Goal: Task Accomplishment & Management: Manage account settings

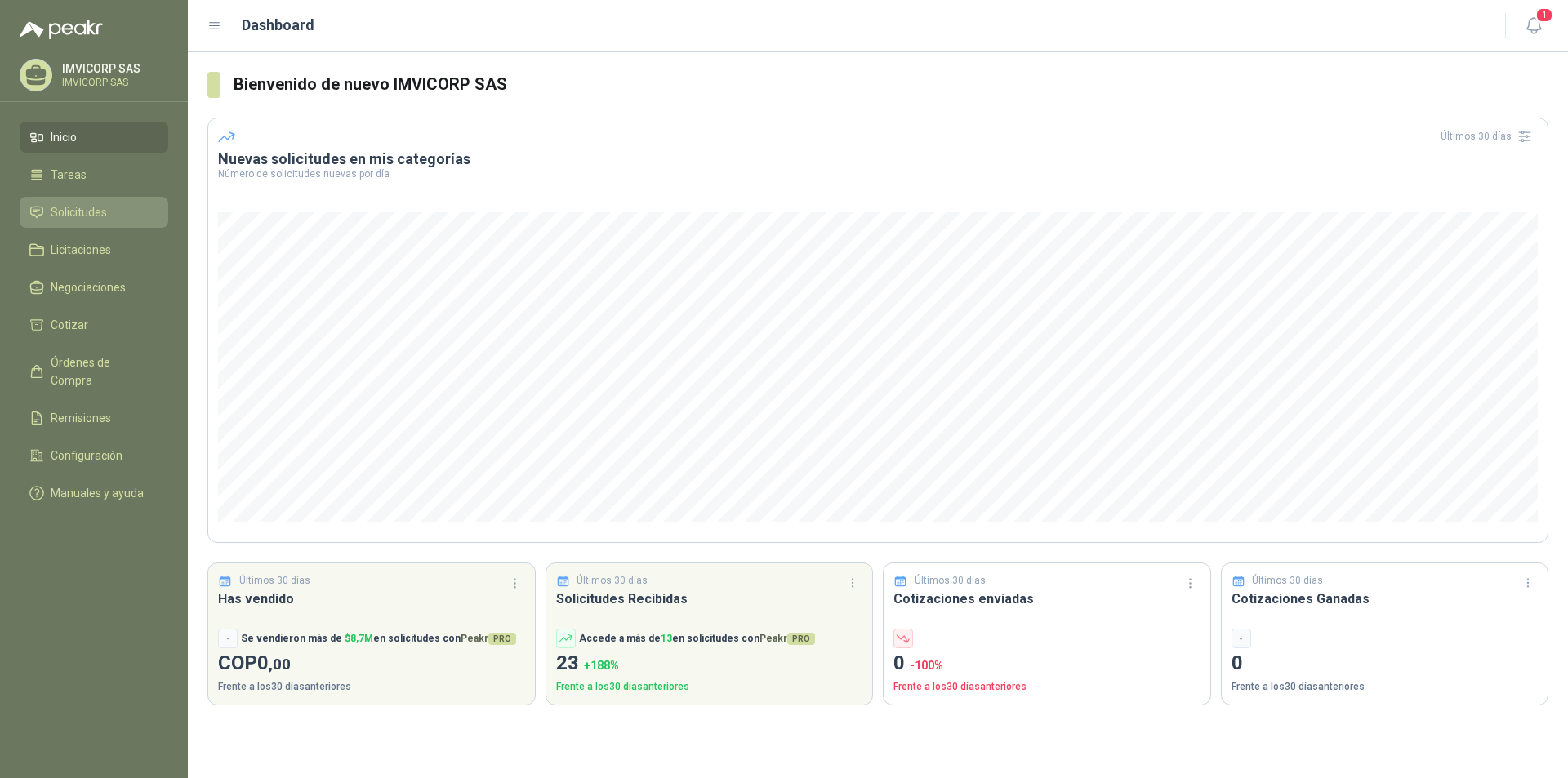
click at [100, 205] on span "Solicitudes" at bounding box center [79, 212] width 57 height 18
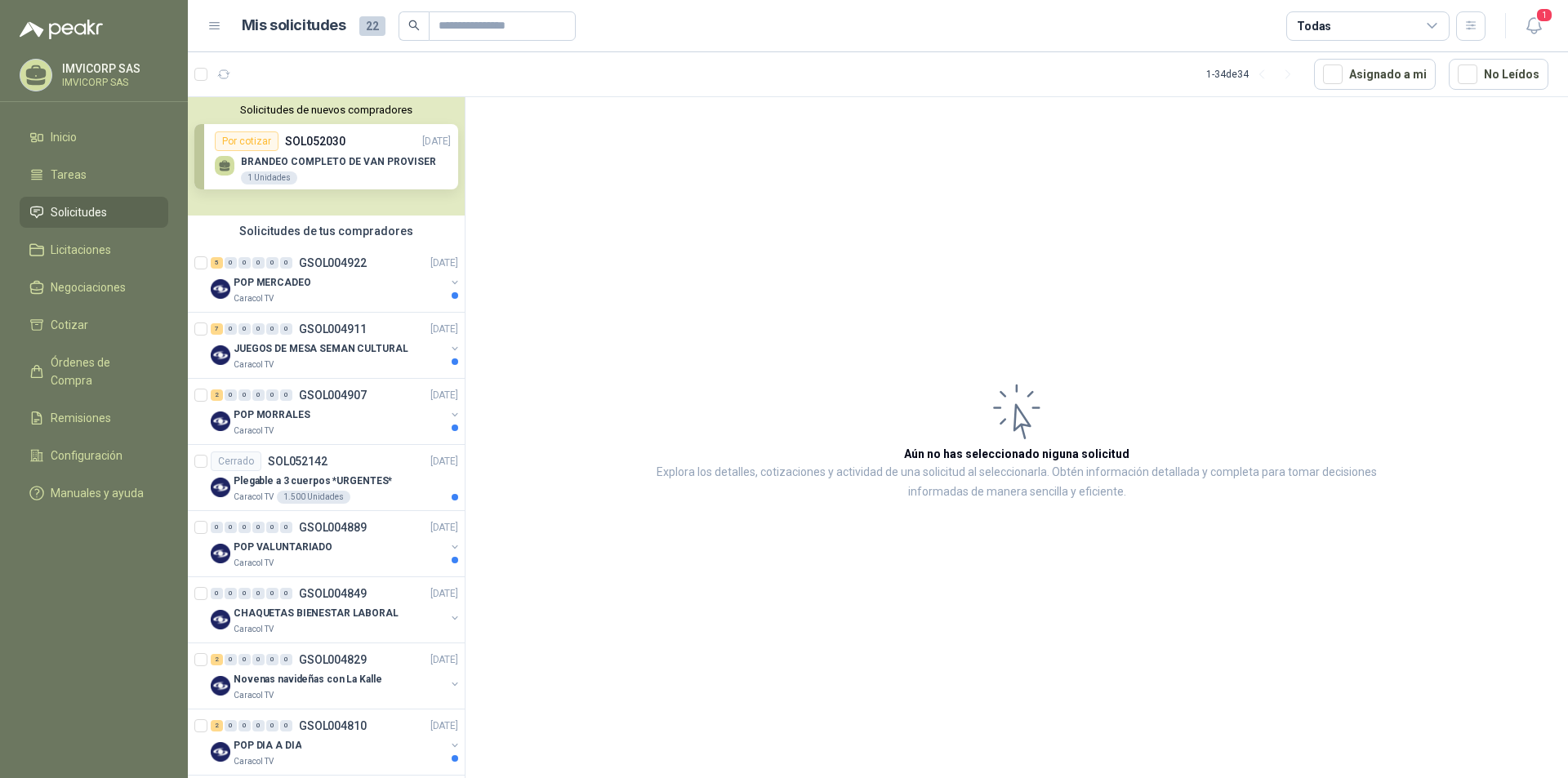
click at [368, 198] on div "Solicitudes de nuevos compradores Por cotizar SOL052030 [DATE] BRANDEO COMPLETO…" at bounding box center [326, 157] width 277 height 119
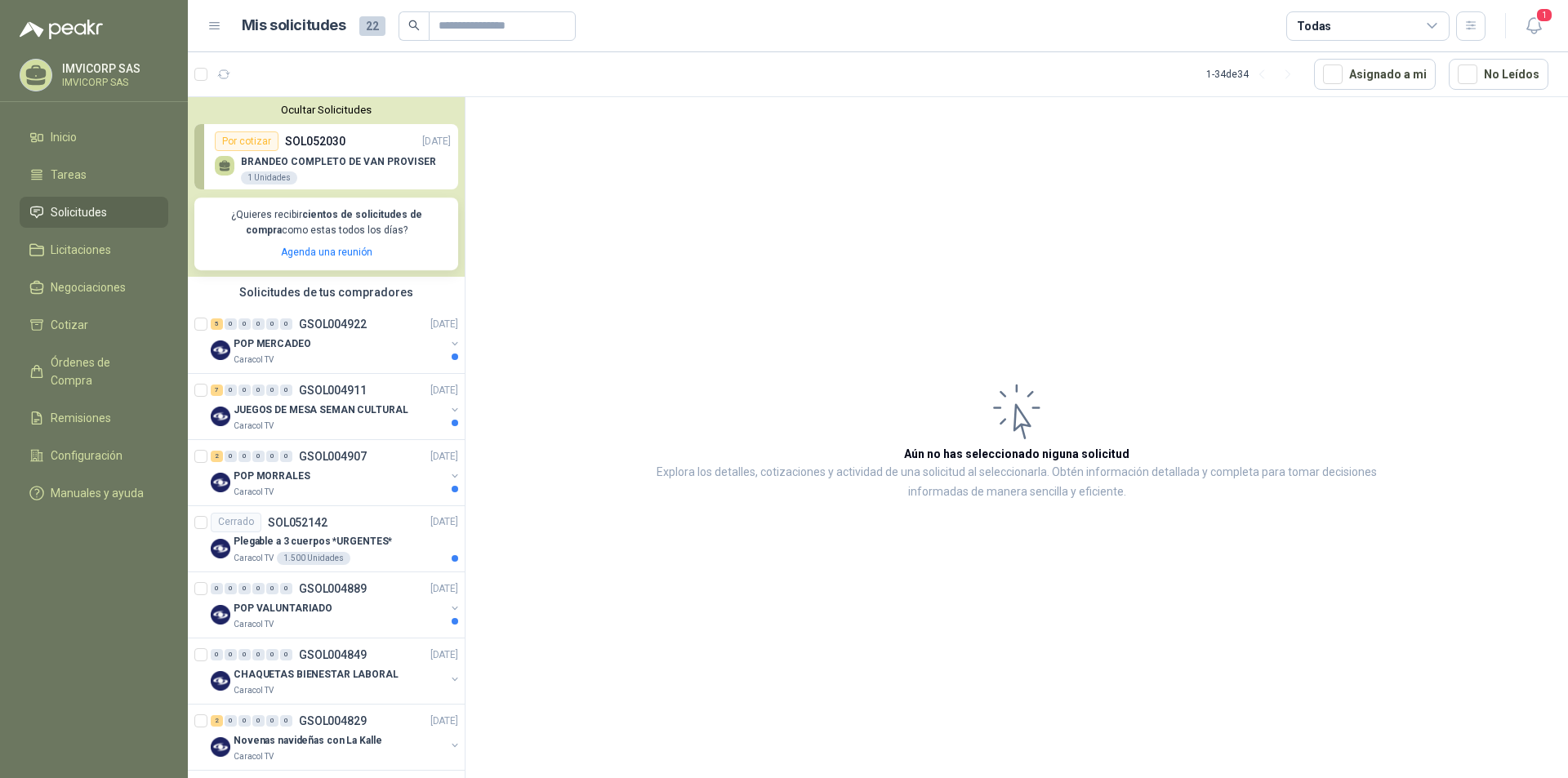
click at [361, 135] on div "Por cotizar SOL052030 [DATE]" at bounding box center [332, 141] width 236 height 19
click at [351, 152] on div "BRANDEO COMPLETO DE VAN PROVISER 1 Unidades" at bounding box center [332, 167] width 236 height 35
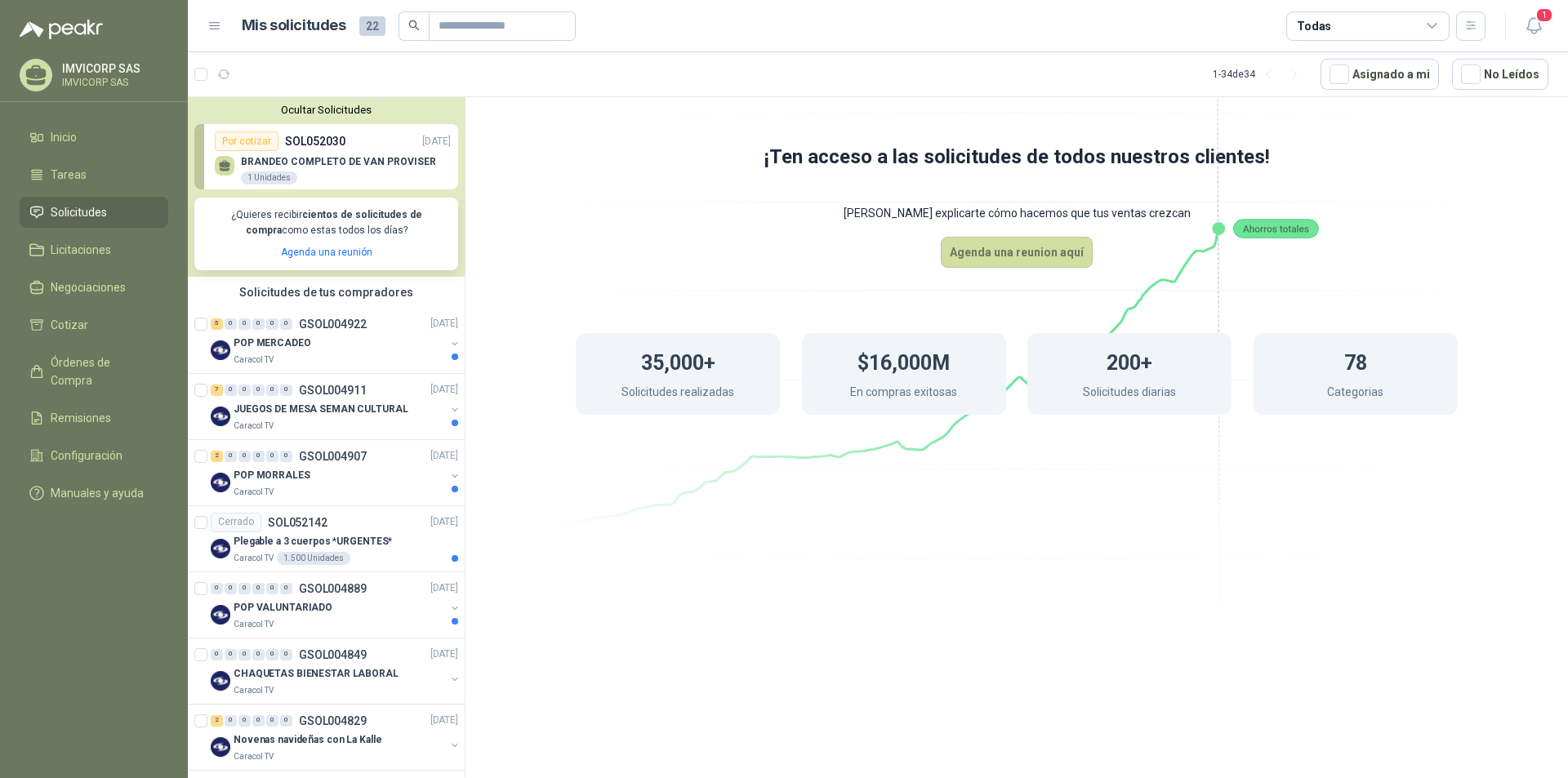
click at [361, 159] on p "BRANDEO COMPLETO DE VAN PROVISER" at bounding box center [339, 161] width 195 height 12
click at [576, 220] on icon at bounding box center [1017, 278] width 915 height 772
click at [766, 601] on icon at bounding box center [1017, 278] width 915 height 772
click at [78, 140] on li "Inicio" at bounding box center [94, 137] width 129 height 18
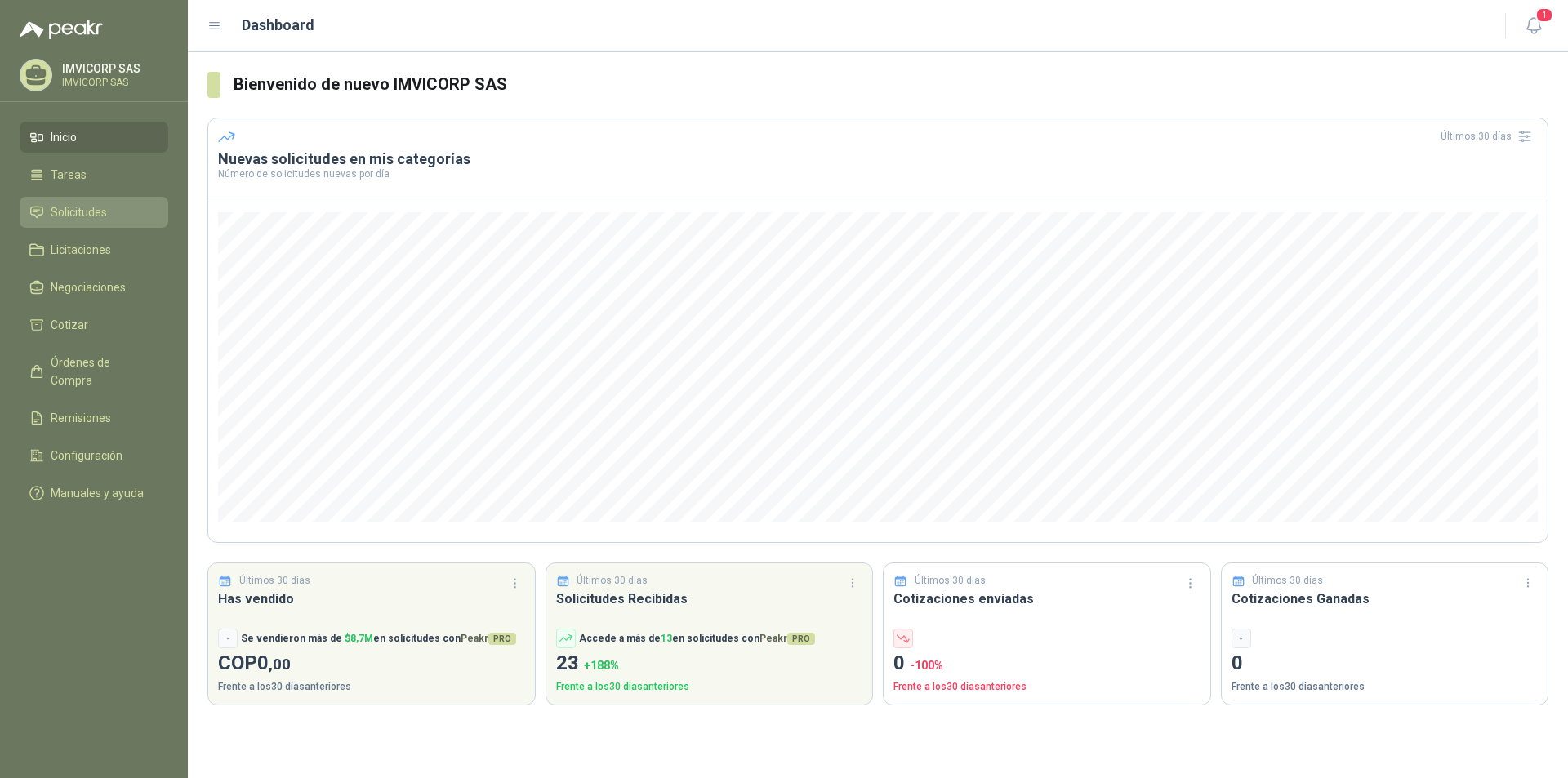
click at [82, 203] on link "Solicitudes" at bounding box center [94, 212] width 149 height 31
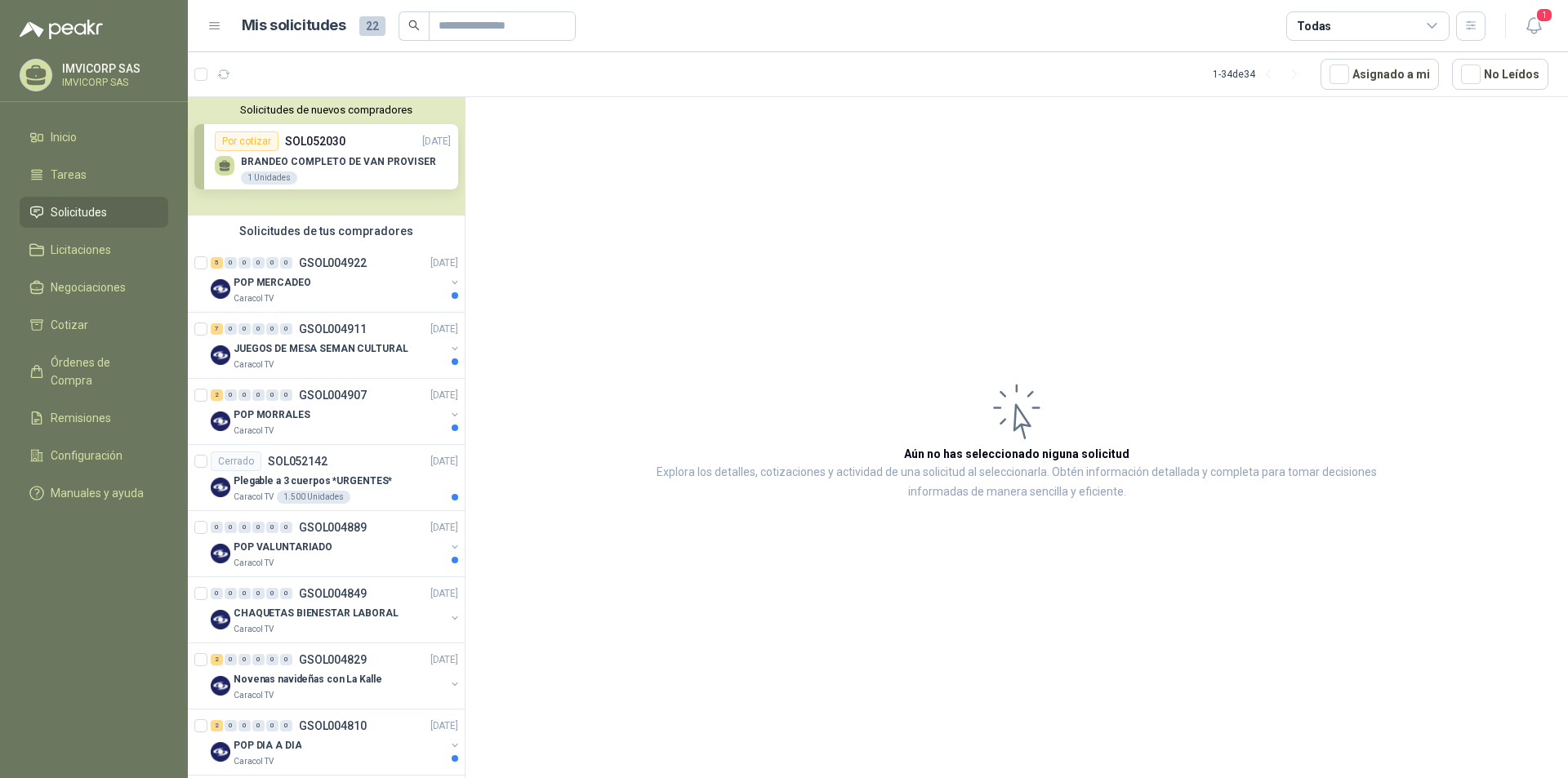
click at [339, 161] on div "Solicitudes de nuevos compradores Por cotizar SOL052030 [DATE] BRANDEO COMPLETO…" at bounding box center [326, 157] width 277 height 119
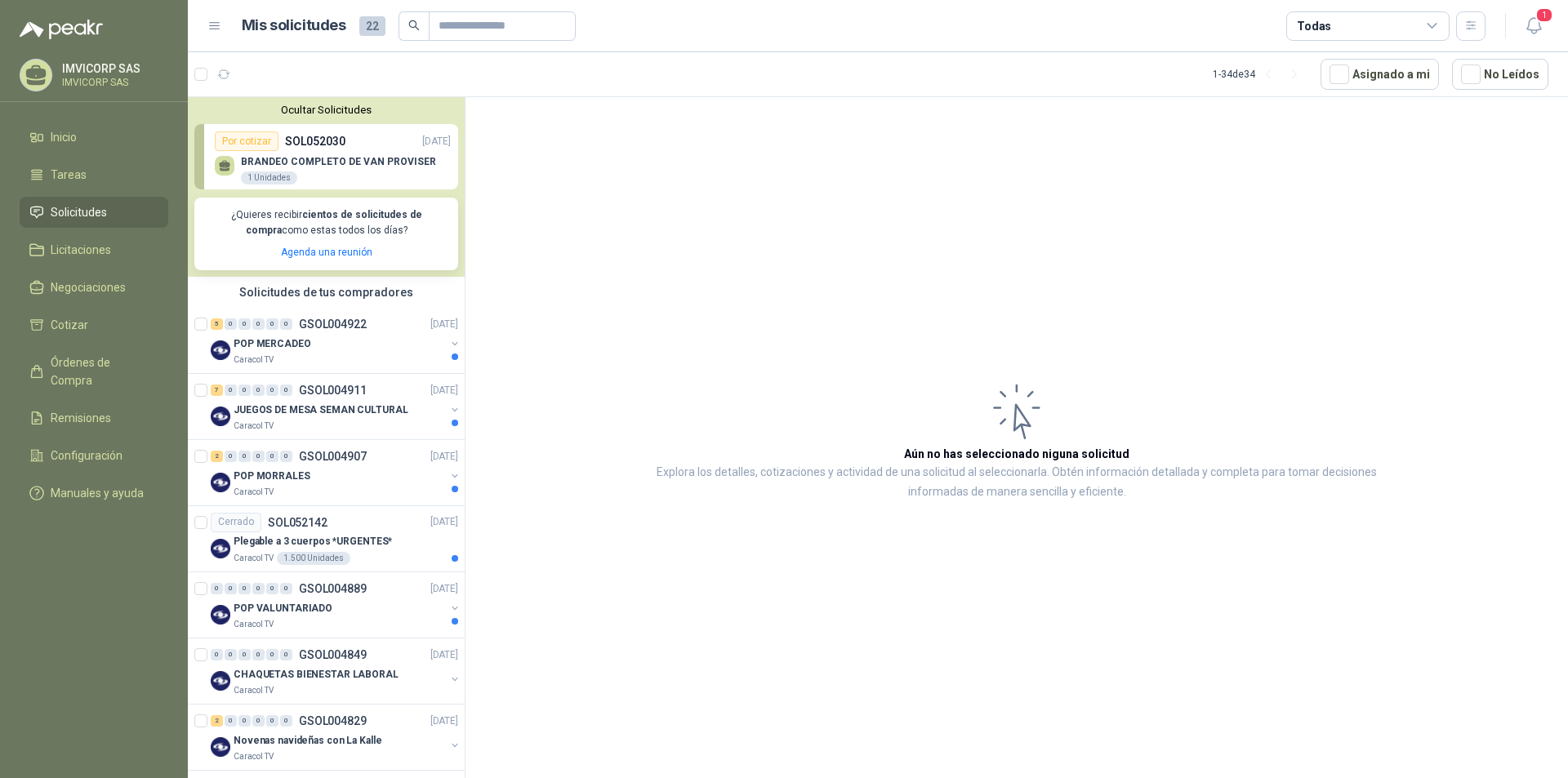
click at [369, 135] on div "Por cotizar SOL052030 [DATE]" at bounding box center [332, 141] width 236 height 19
